Goal: Task Accomplishment & Management: Use online tool/utility

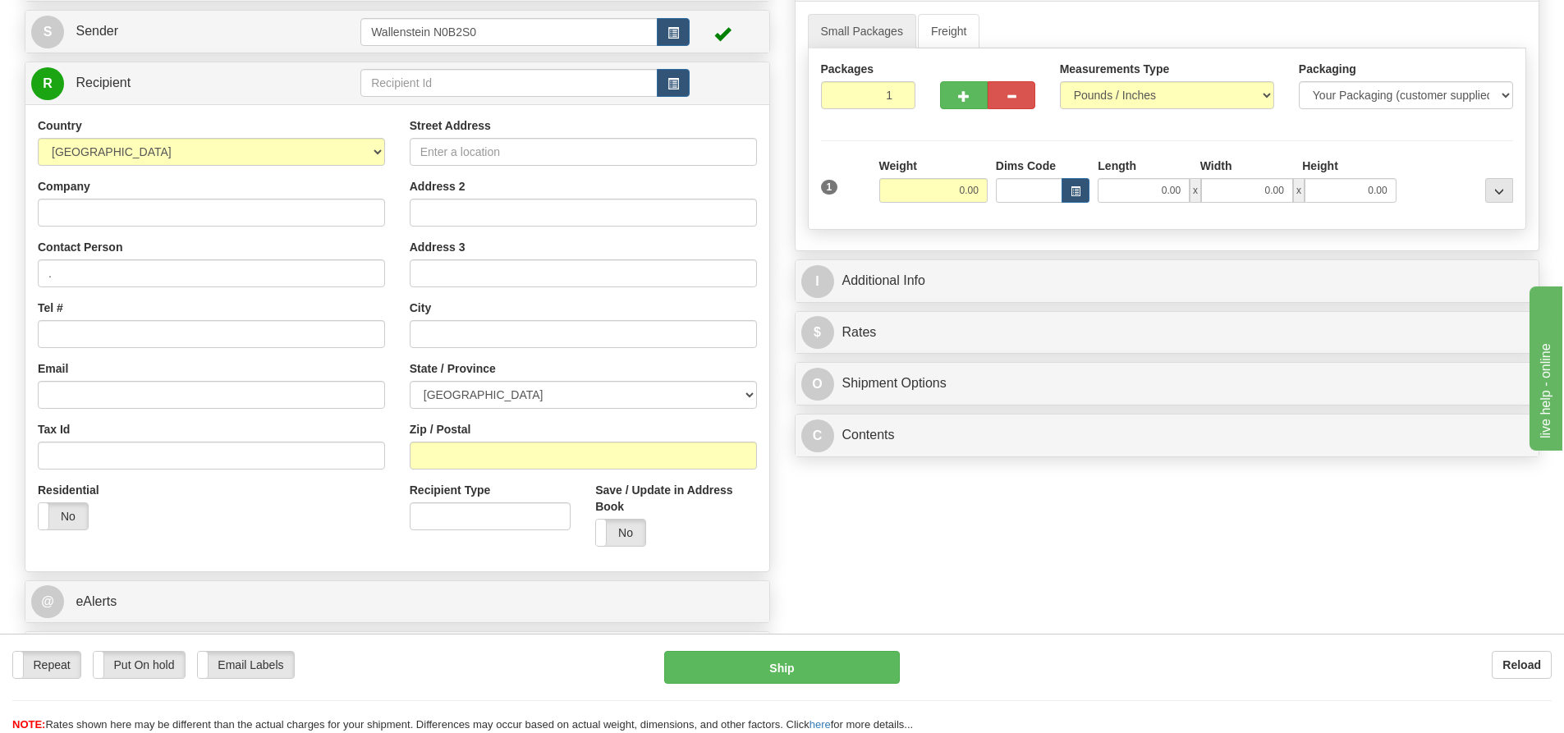
scroll to position [164, 0]
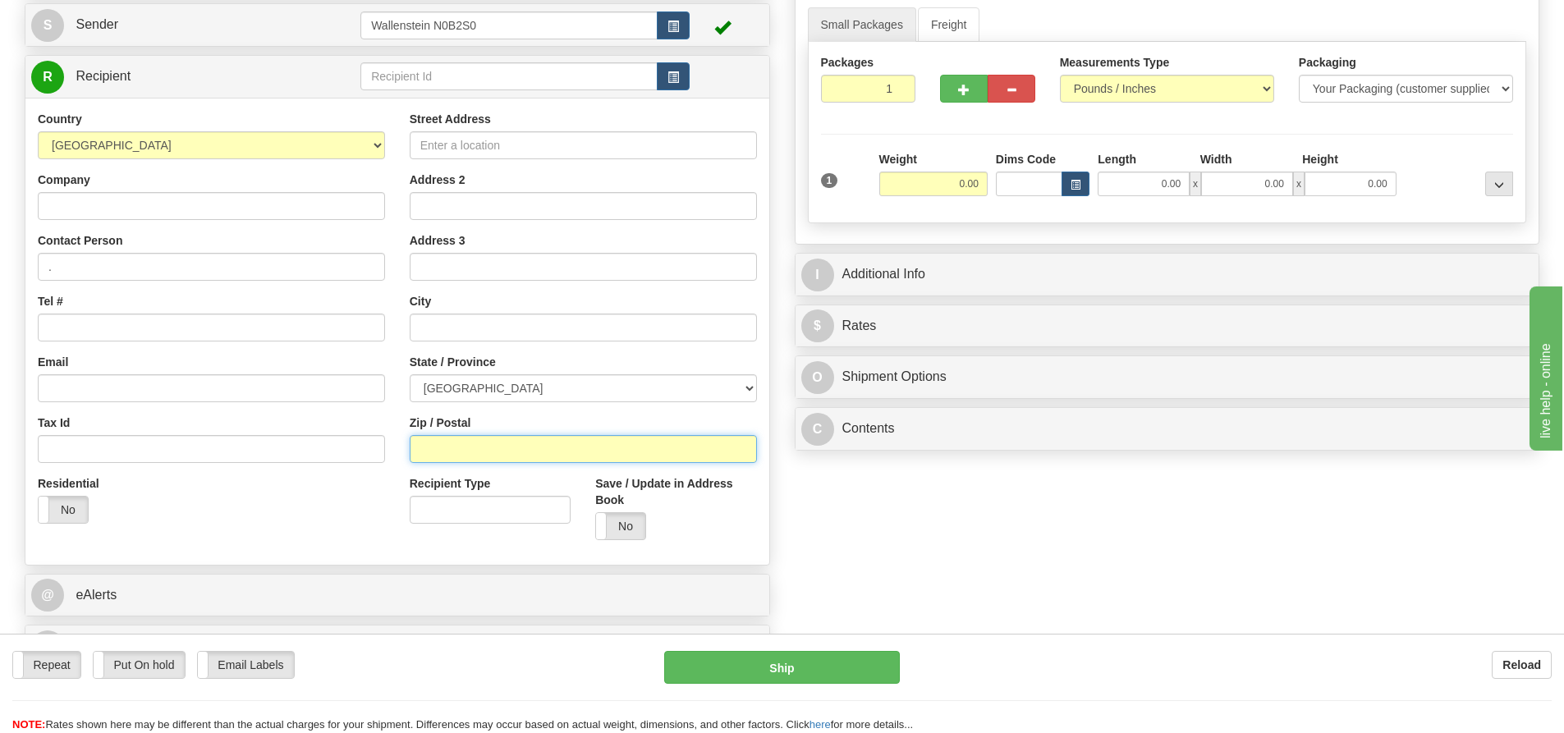
click at [470, 441] on input "Zip / Postal" at bounding box center [583, 449] width 347 height 28
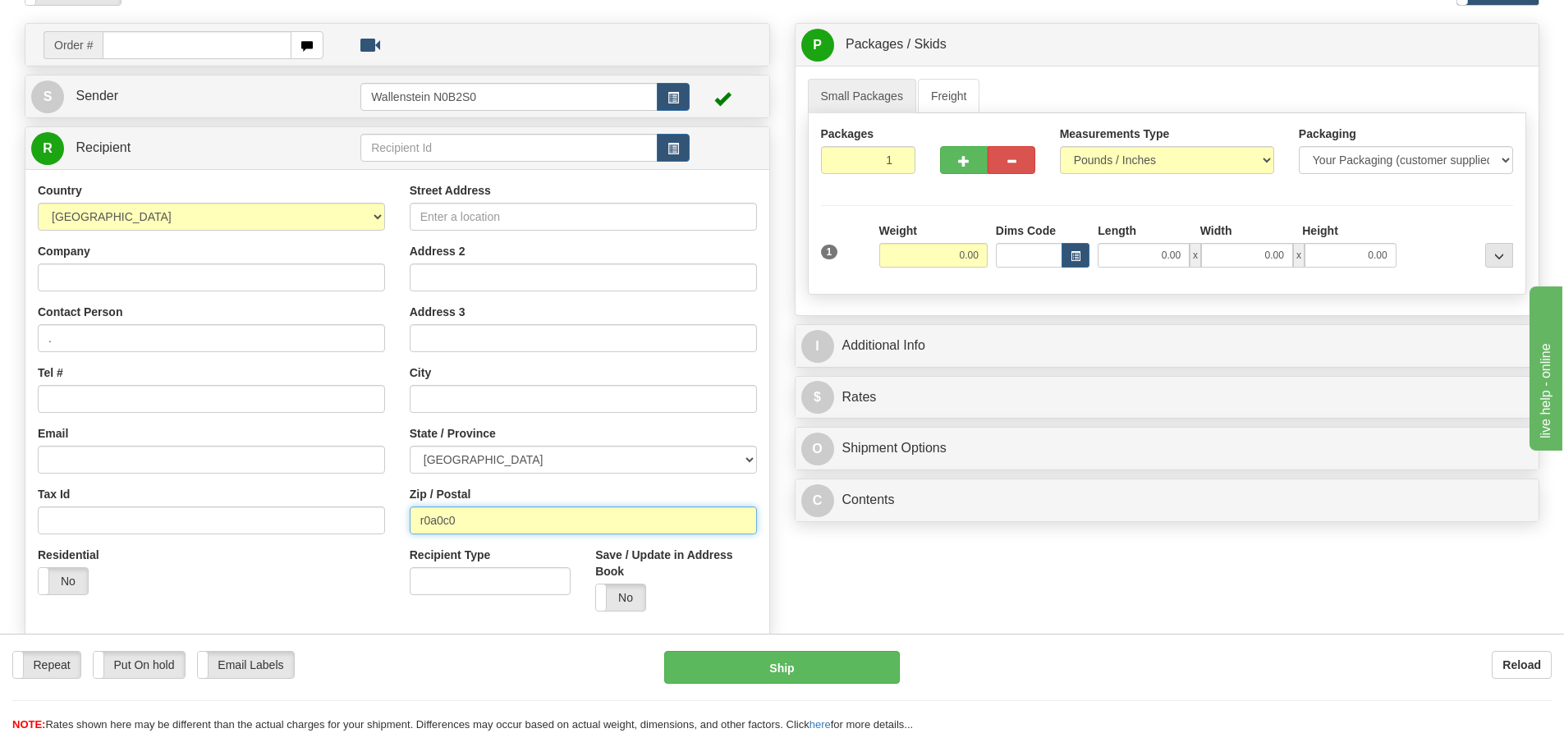
scroll to position [0, 0]
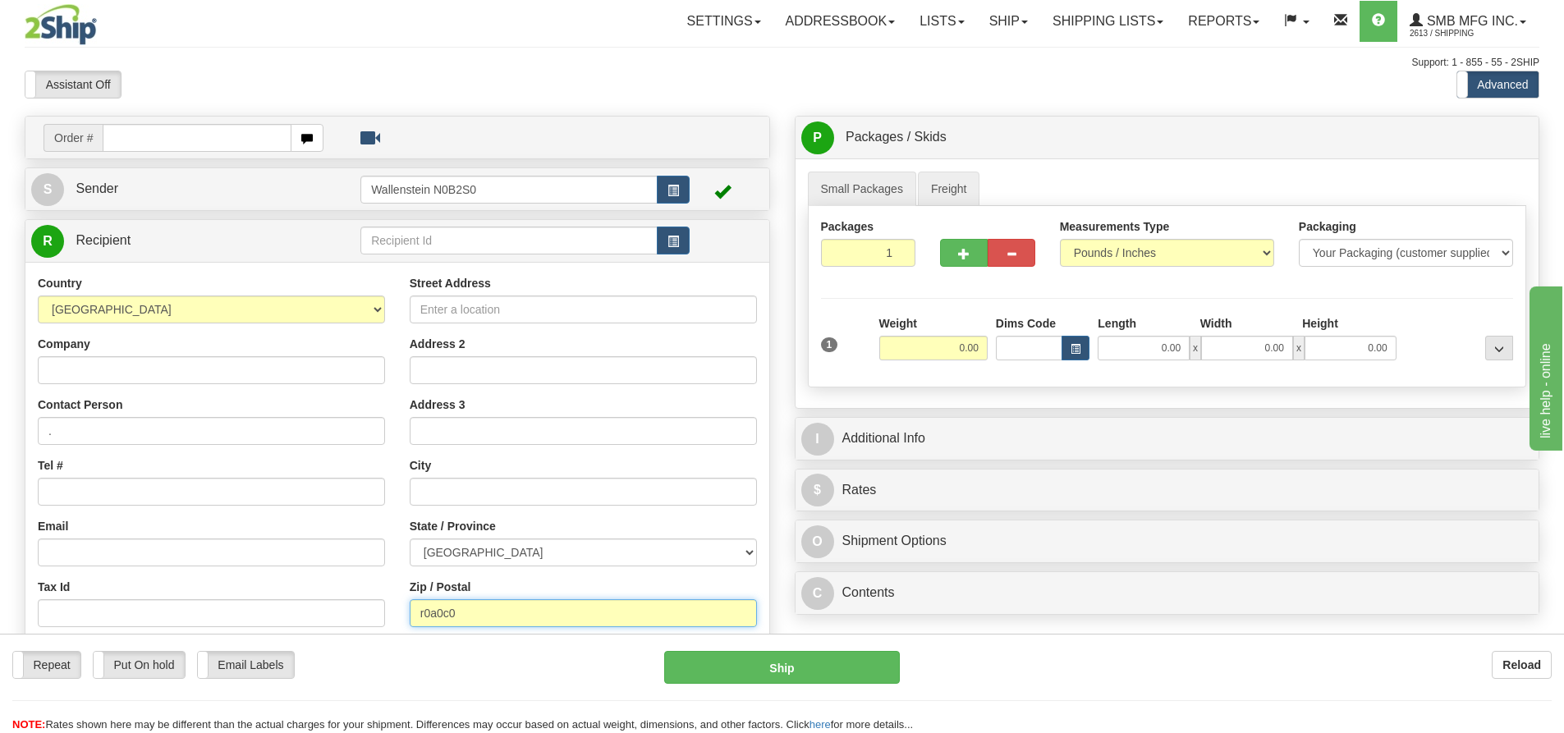
type input "r0a0c0"
click at [938, 180] on link "Freight" at bounding box center [949, 189] width 62 height 34
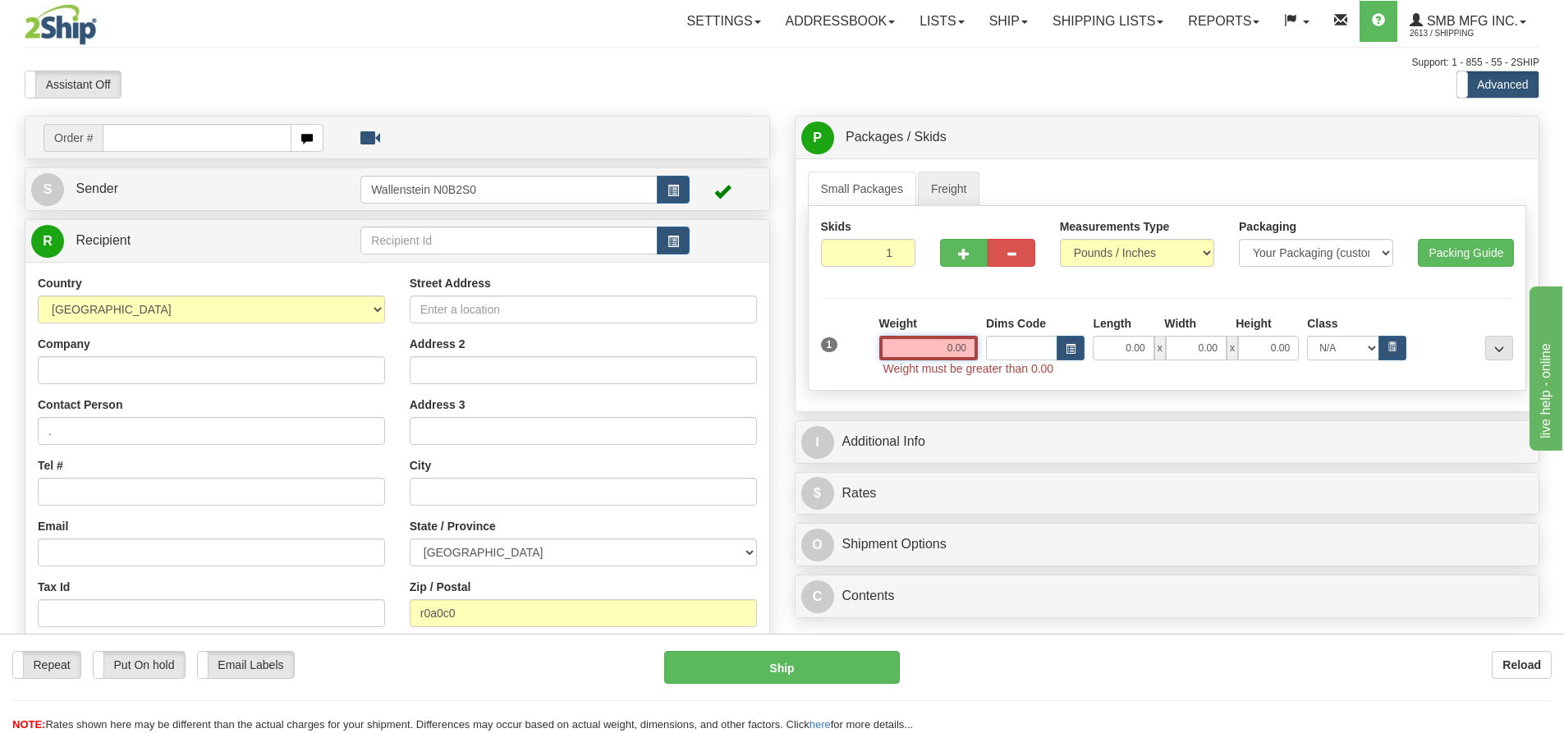
click at [931, 345] on input "0.00" at bounding box center [928, 348] width 99 height 25
type input "0.00"
click at [926, 345] on input "0.00" at bounding box center [928, 348] width 99 height 25
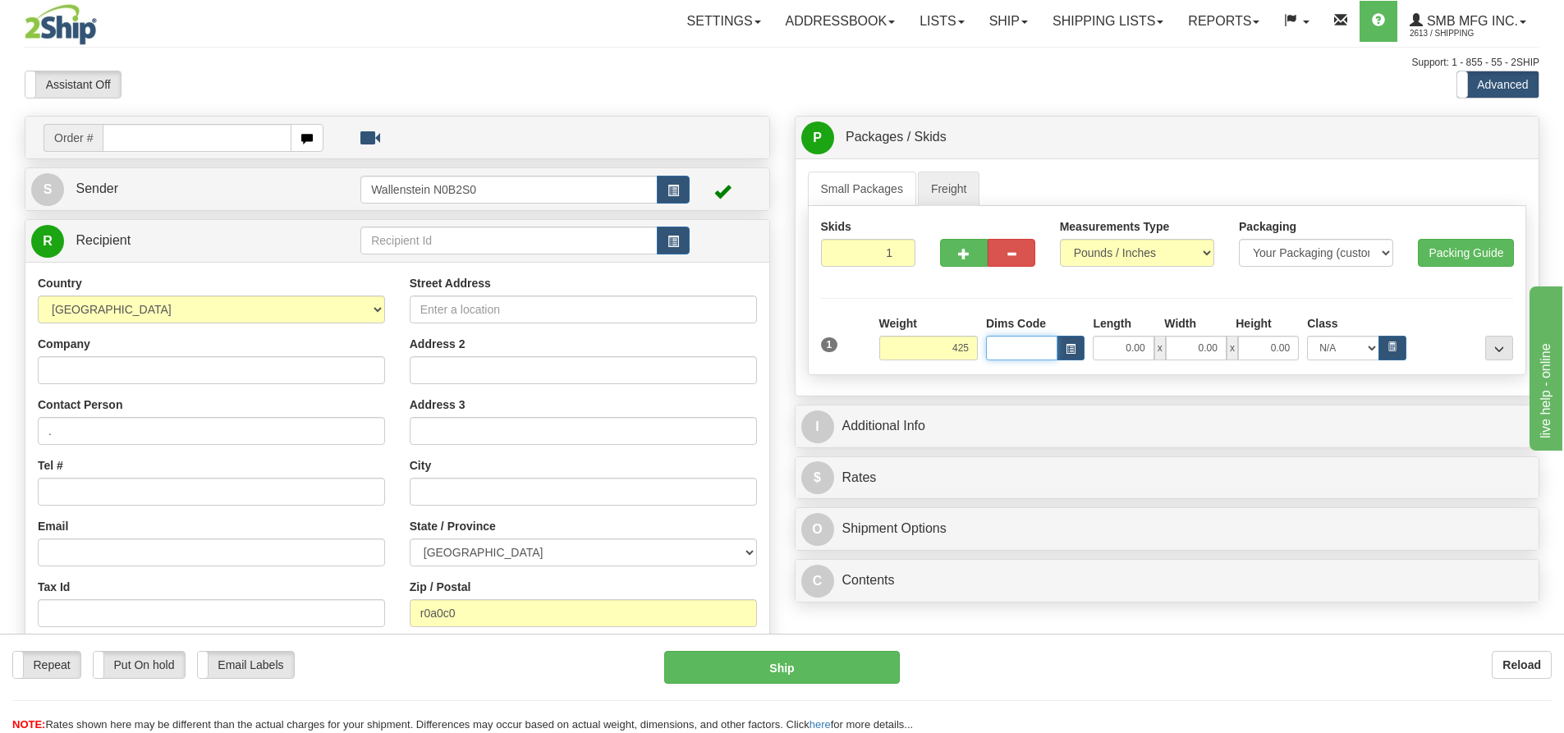
type input "425.00"
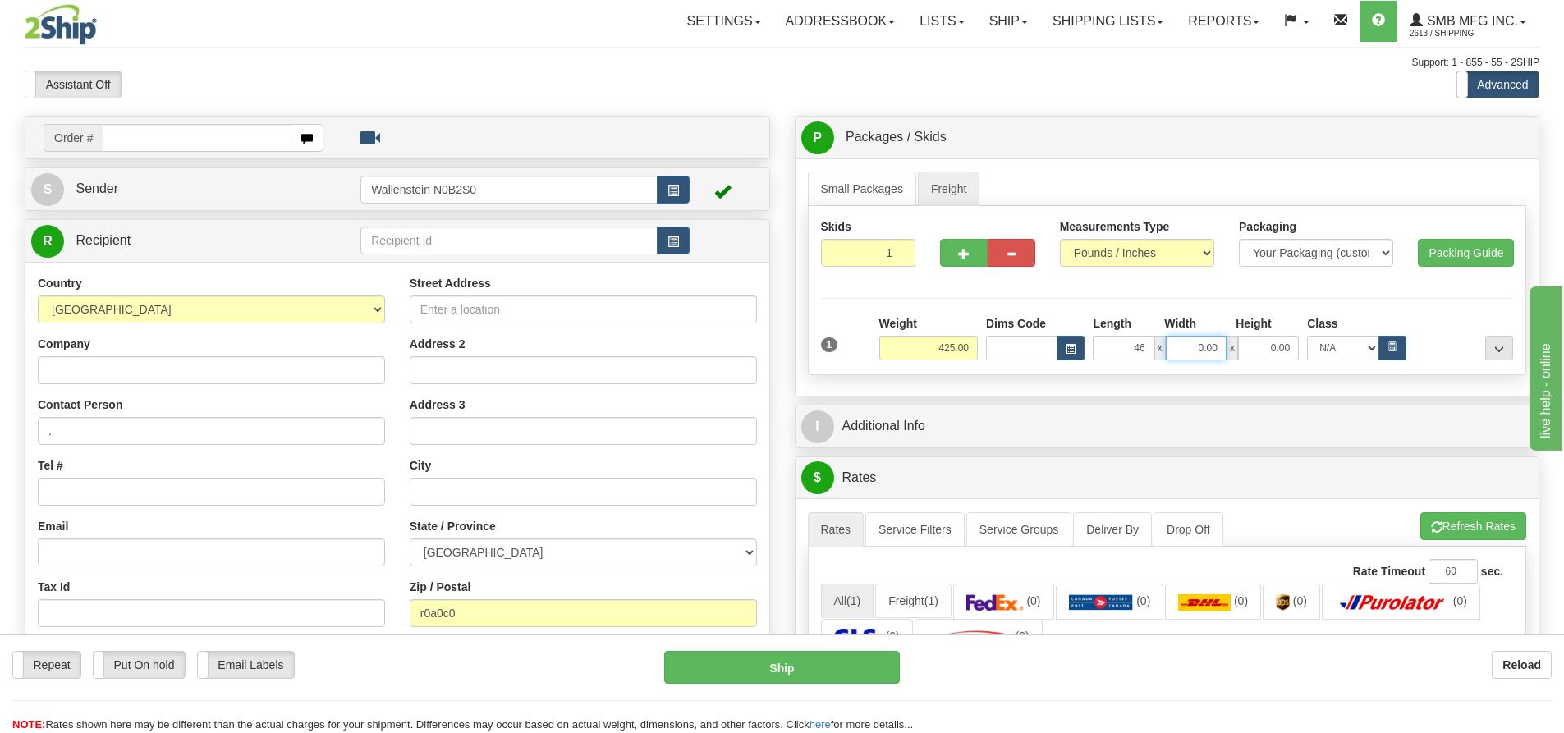
type input "46.00"
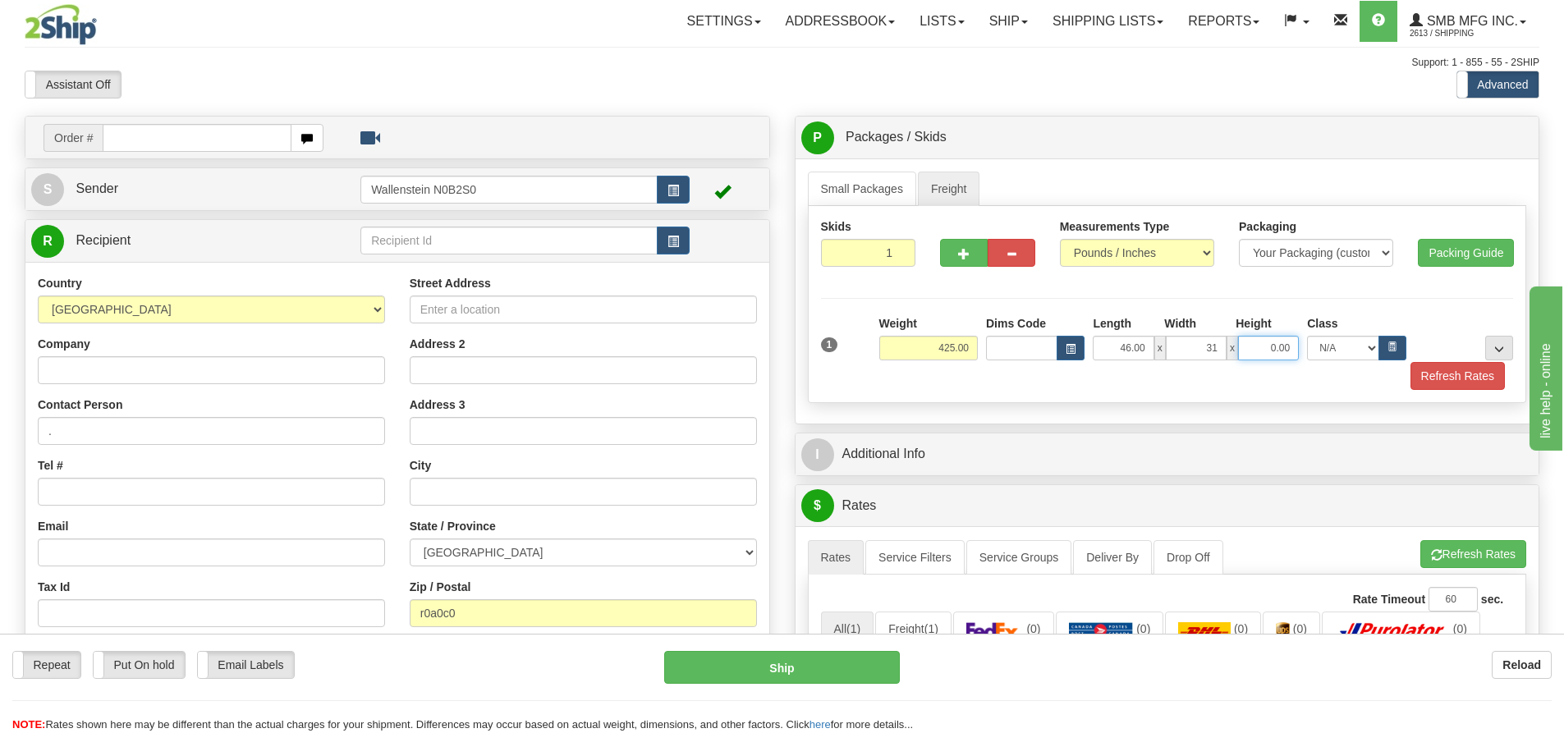
type input "31.00"
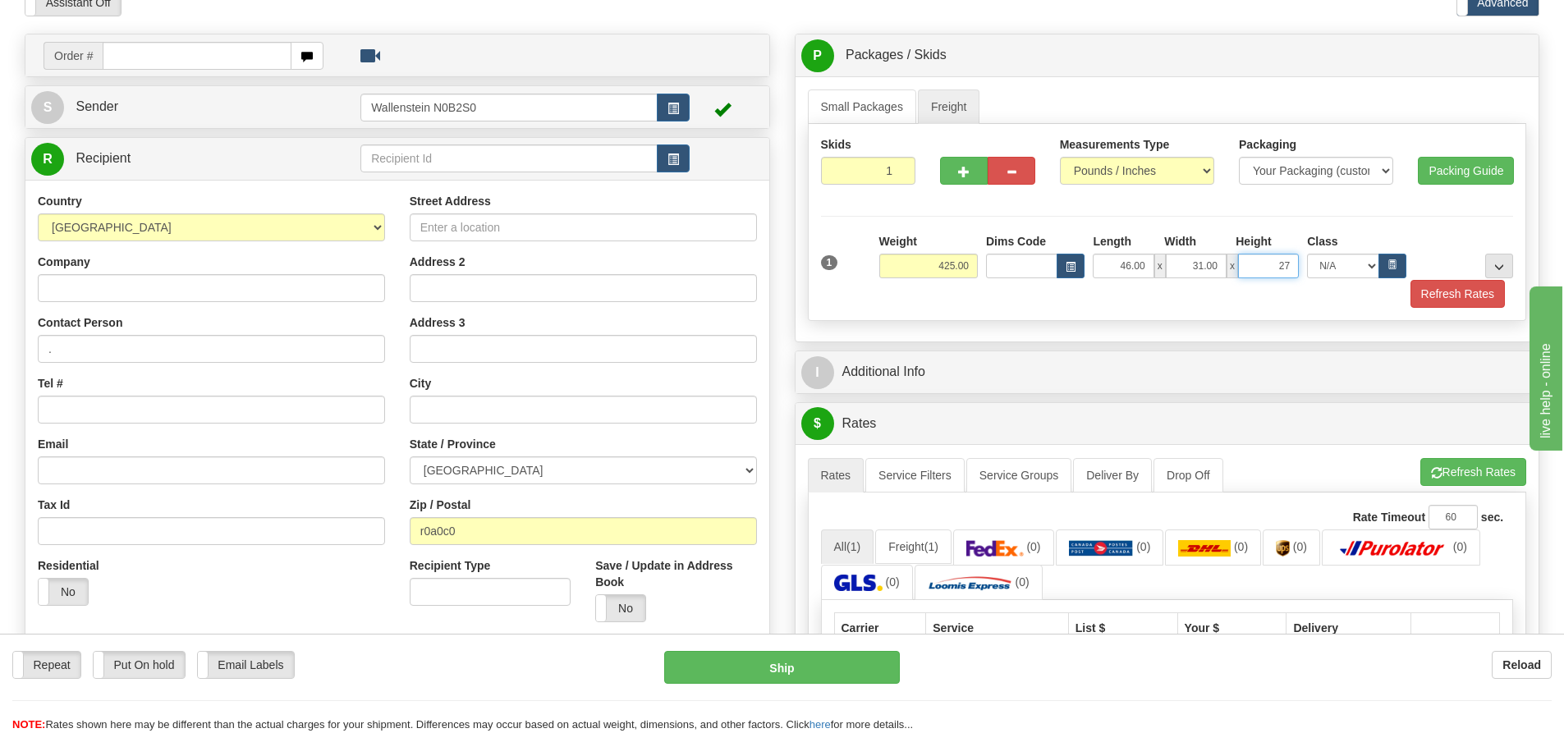
type input "27"
type input "2"
type input "27.00"
type input "2"
radio input "true"
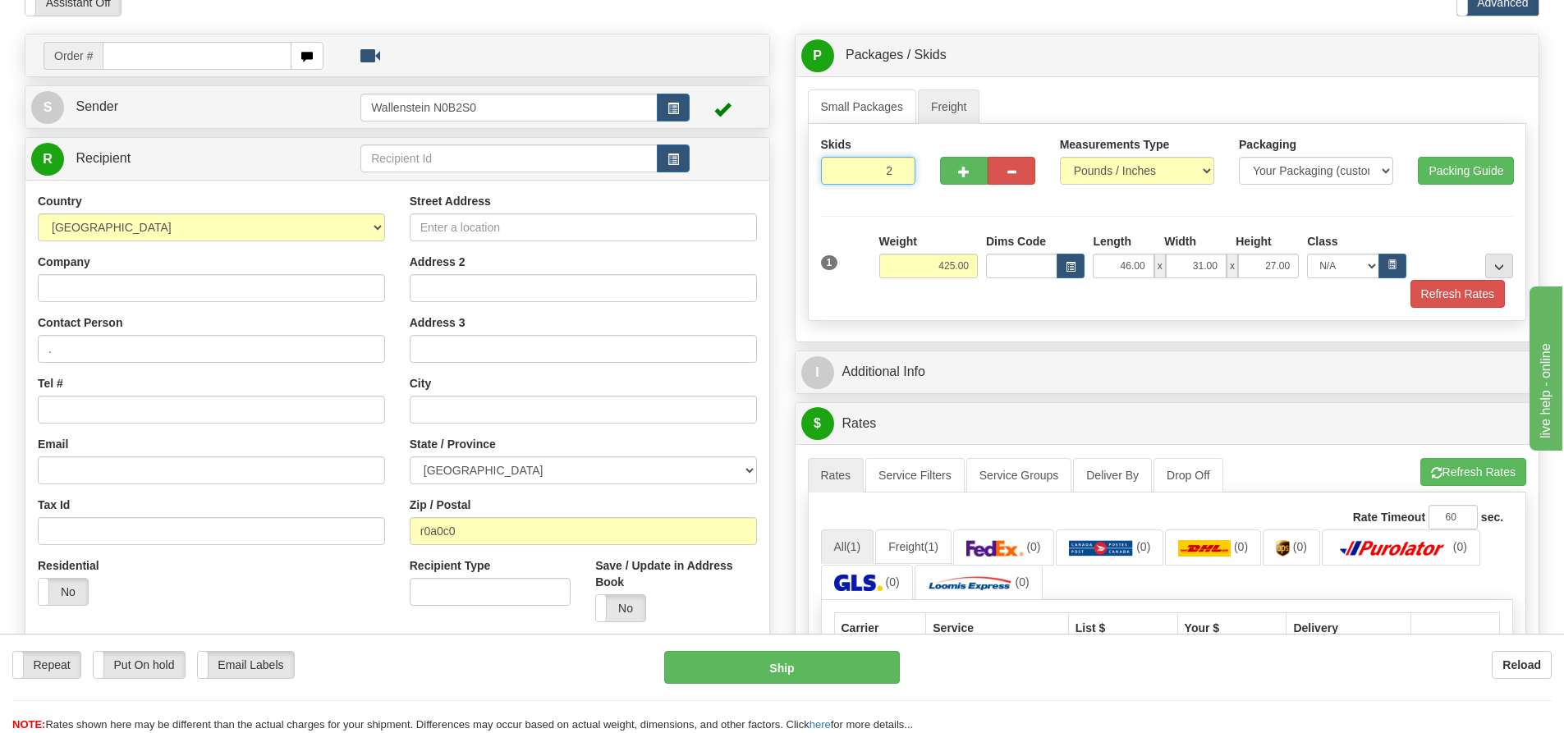
click at [898, 166] on input "2" at bounding box center [868, 171] width 95 height 28
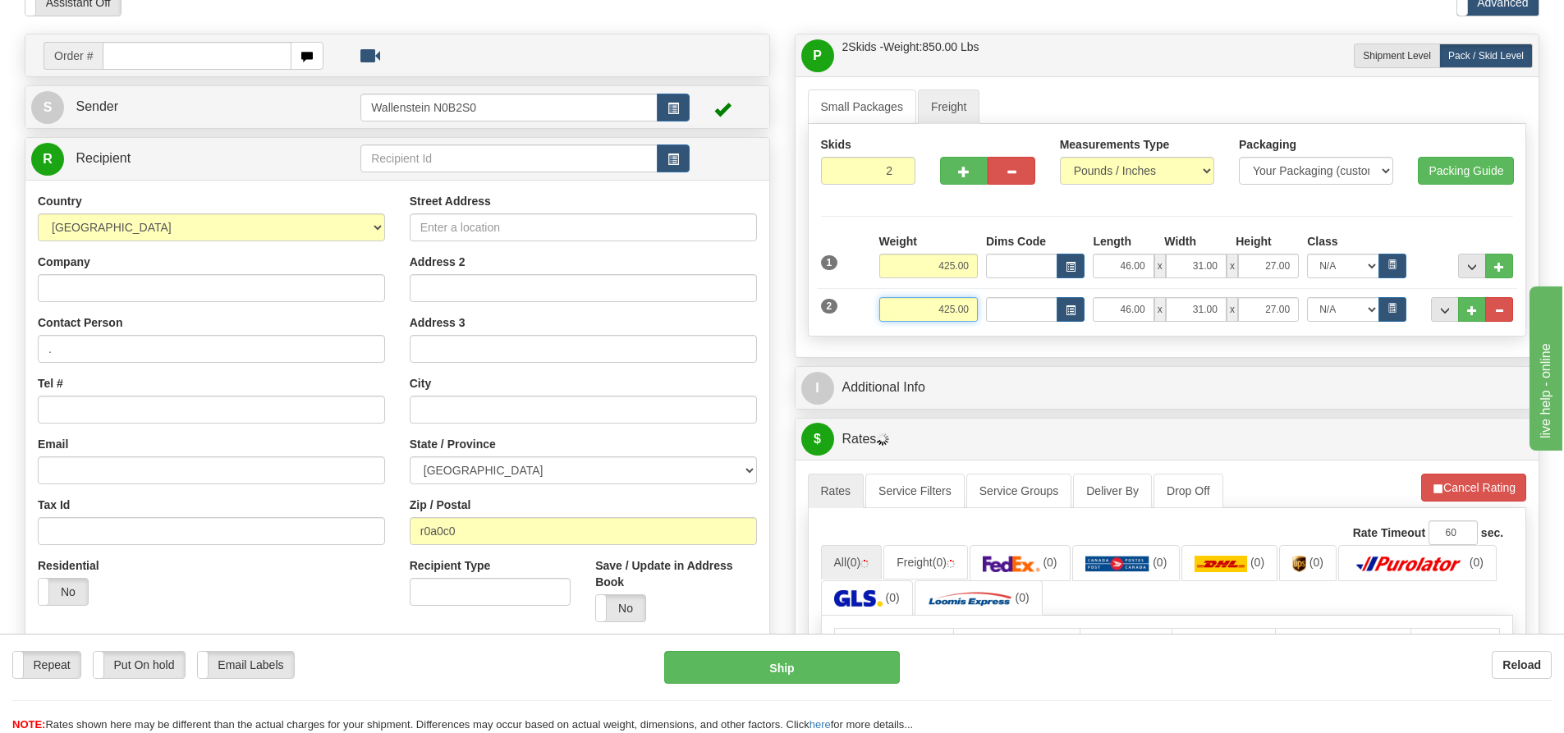
click at [968, 310] on input "425.00" at bounding box center [928, 309] width 99 height 25
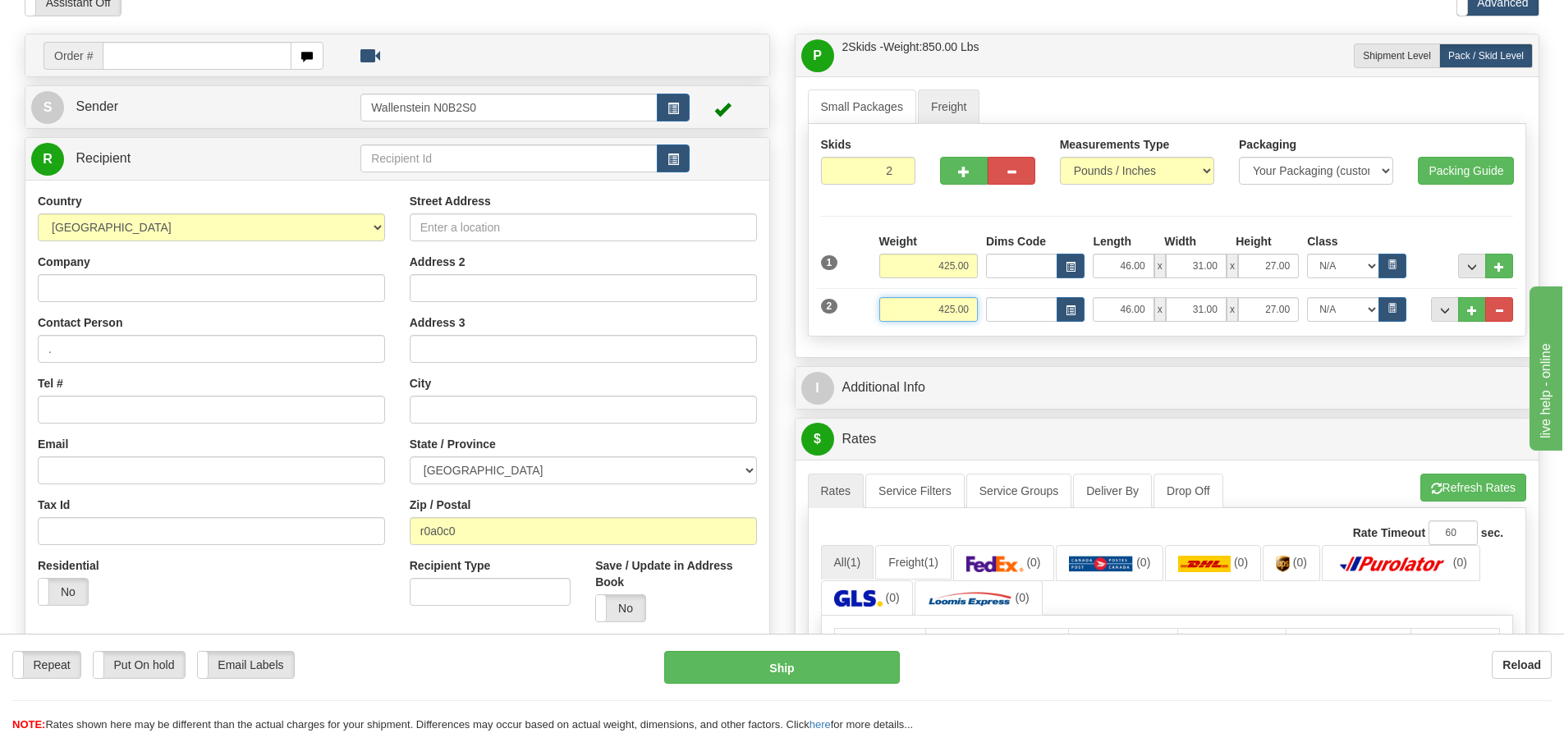
drag, startPoint x: 937, startPoint y: 309, endPoint x: 975, endPoint y: 308, distance: 37.8
click at [975, 308] on input "425.00" at bounding box center [928, 309] width 99 height 25
type input "1050.00"
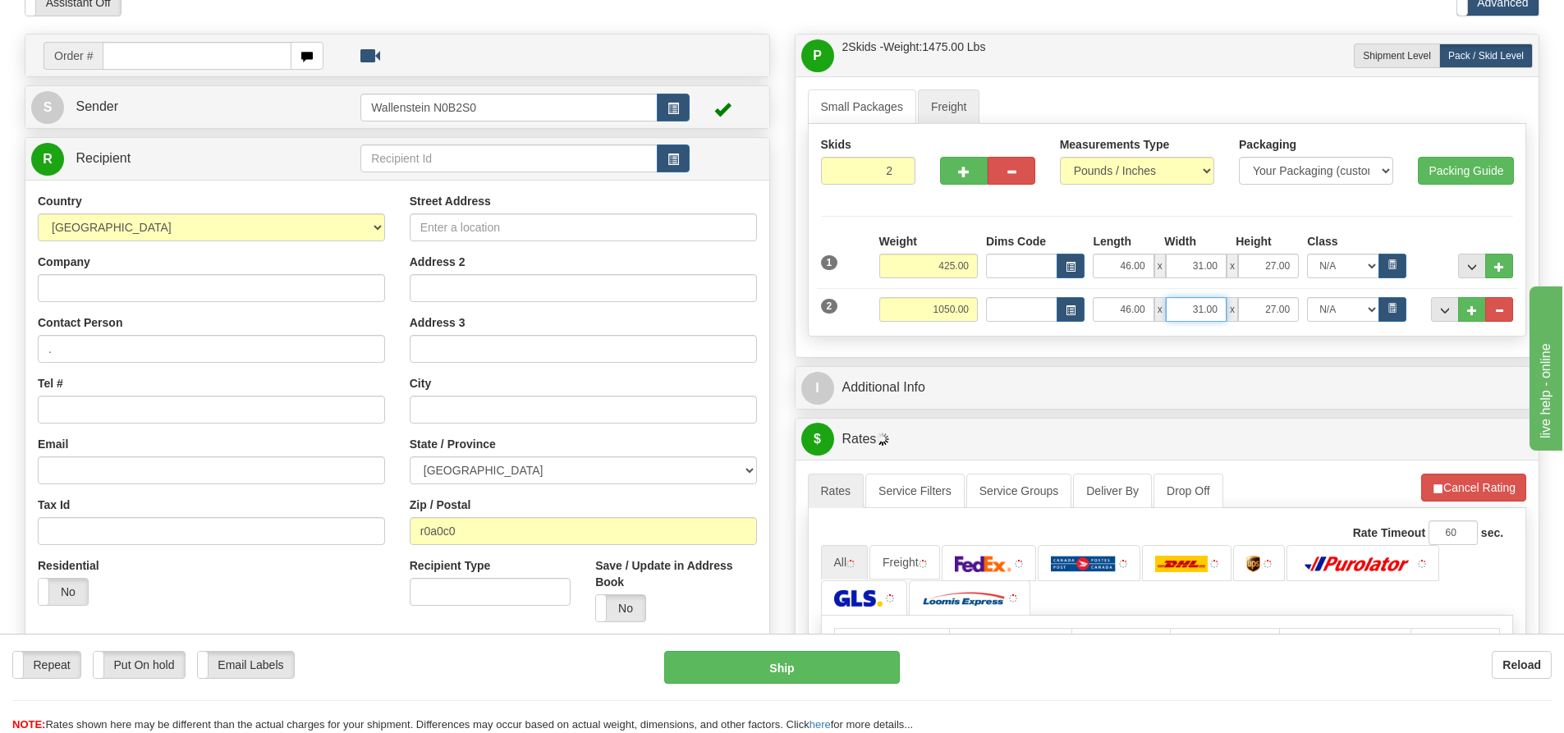
click at [1190, 314] on input "31.00" at bounding box center [1196, 309] width 61 height 25
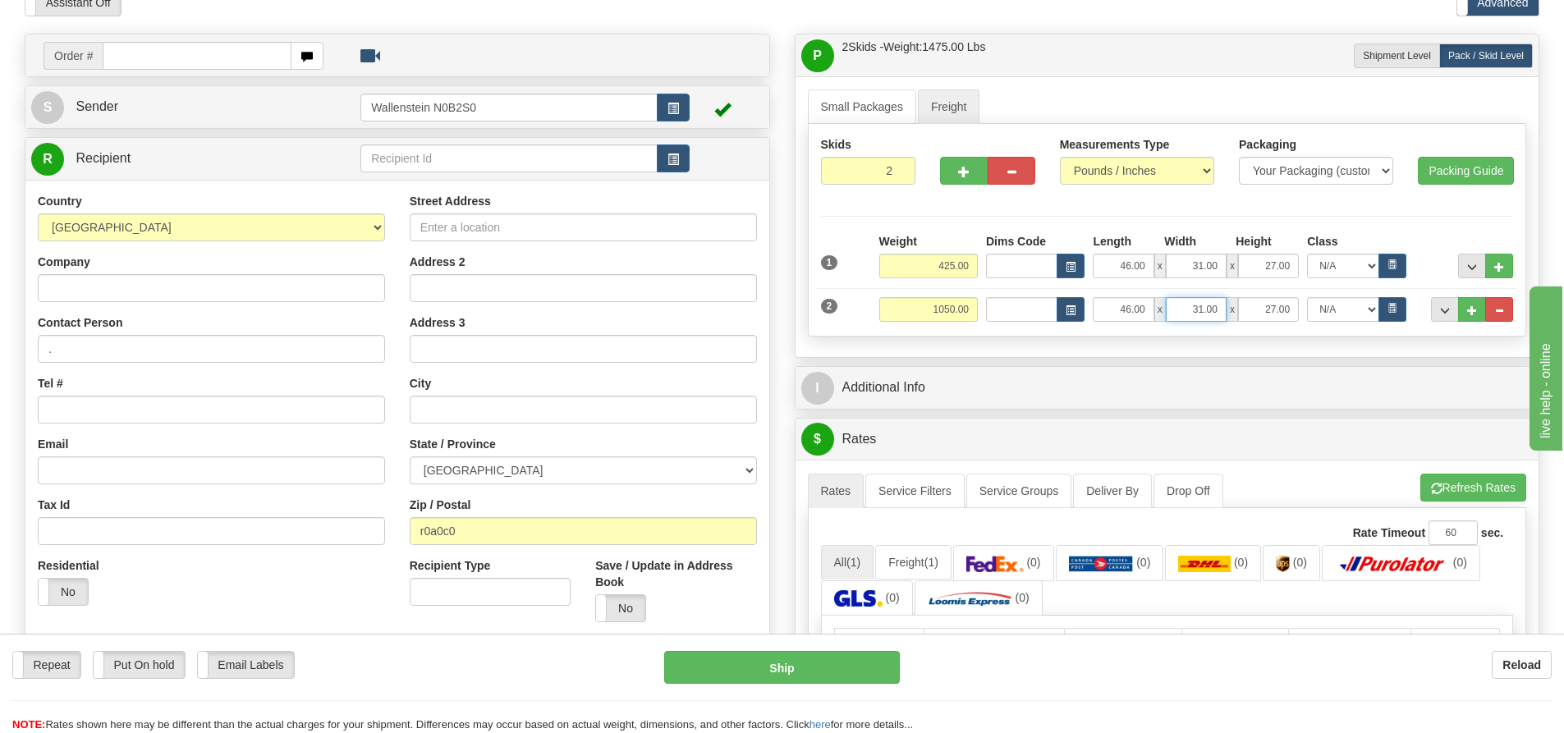
click at [1210, 310] on input "31.00" at bounding box center [1196, 309] width 61 height 25
type input "47.00"
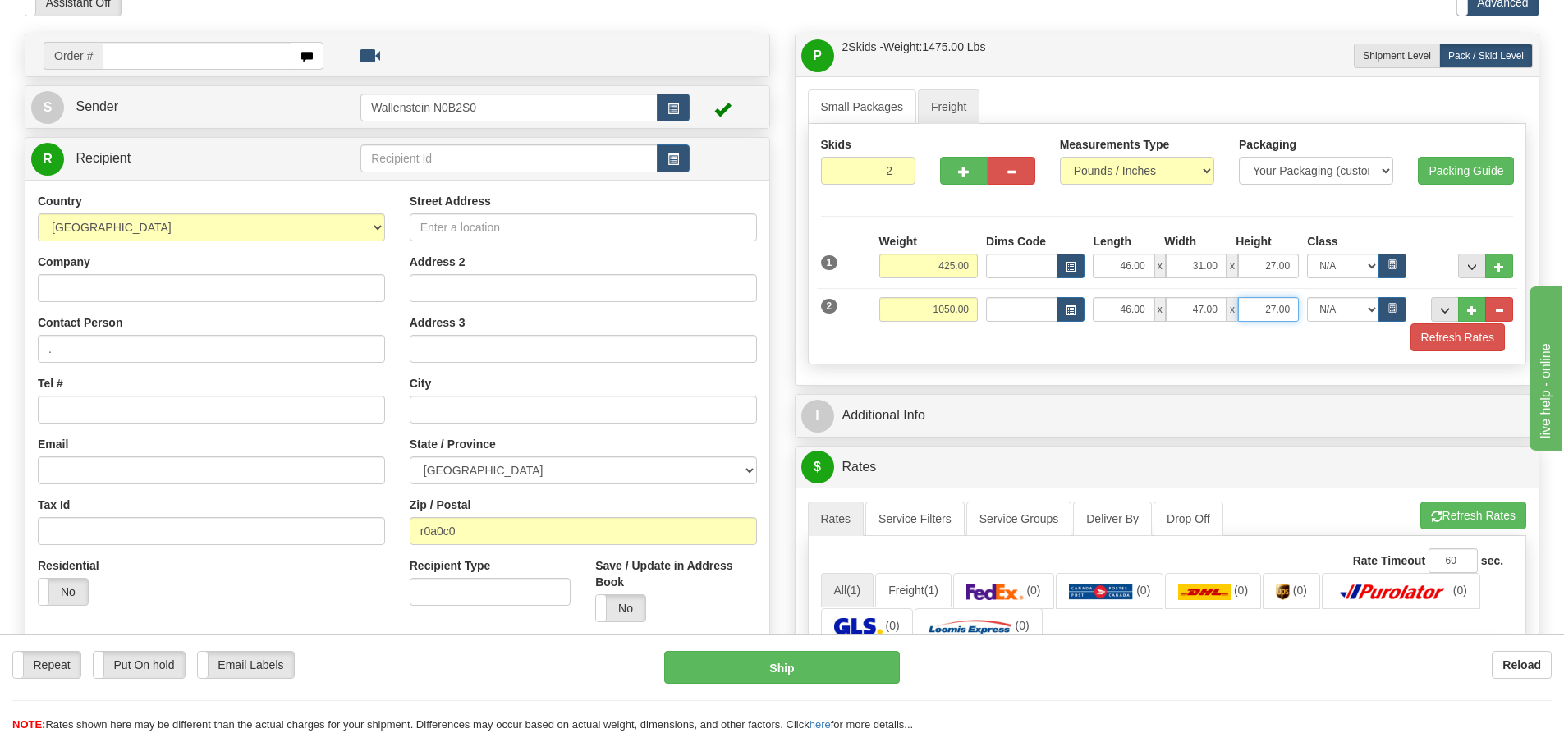
drag, startPoint x: 1264, startPoint y: 310, endPoint x: 1296, endPoint y: 310, distance: 31.2
click at [1296, 310] on input "27.00" at bounding box center [1268, 309] width 61 height 25
type input "78.00"
click at [1425, 337] on button "Refresh Rates" at bounding box center [1457, 337] width 94 height 28
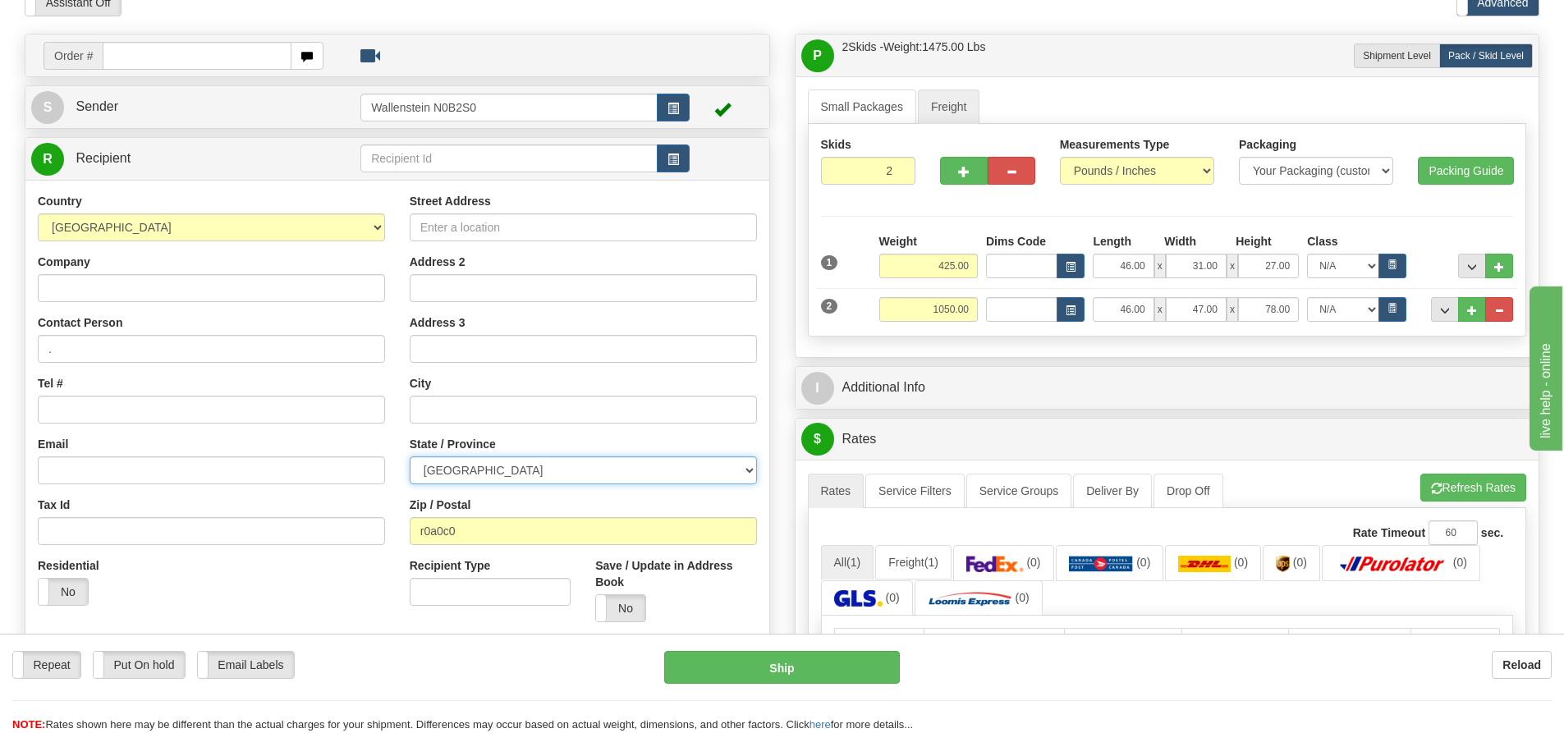
click at [444, 467] on select "[GEOGRAPHIC_DATA] [GEOGRAPHIC_DATA] [GEOGRAPHIC_DATA] [GEOGRAPHIC_DATA] [GEOGRA…" at bounding box center [583, 470] width 347 height 28
select select "MB"
click at [410, 456] on select "[GEOGRAPHIC_DATA] [GEOGRAPHIC_DATA] [GEOGRAPHIC_DATA] [GEOGRAPHIC_DATA] [GEOGRA…" at bounding box center [583, 470] width 347 height 28
click at [1456, 483] on button "Refresh Rates" at bounding box center [1473, 488] width 106 height 28
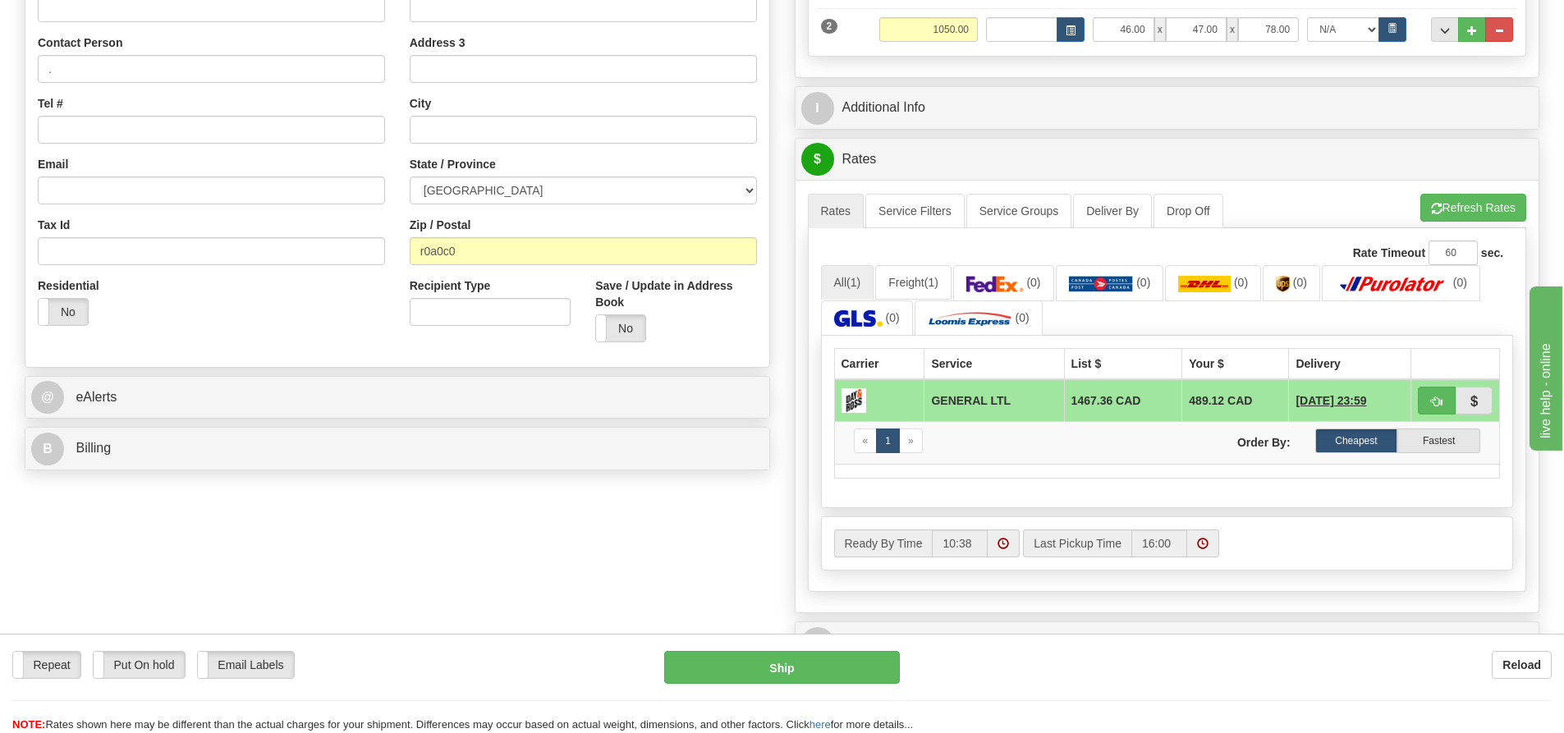
scroll to position [410, 0]
